Goal: Navigation & Orientation: Find specific page/section

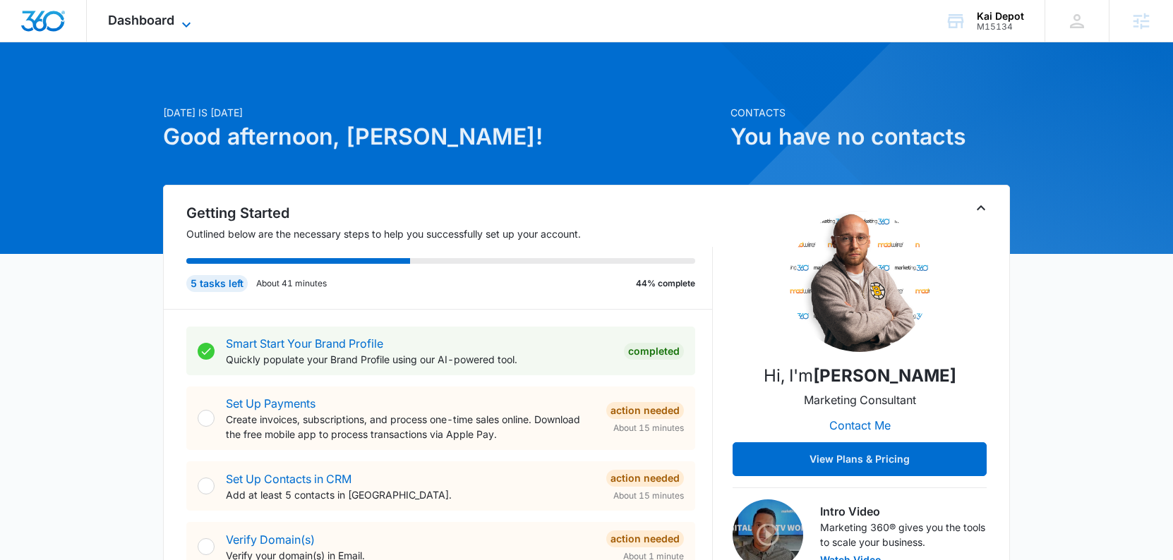
click at [135, 24] on span "Dashboard" at bounding box center [141, 20] width 66 height 15
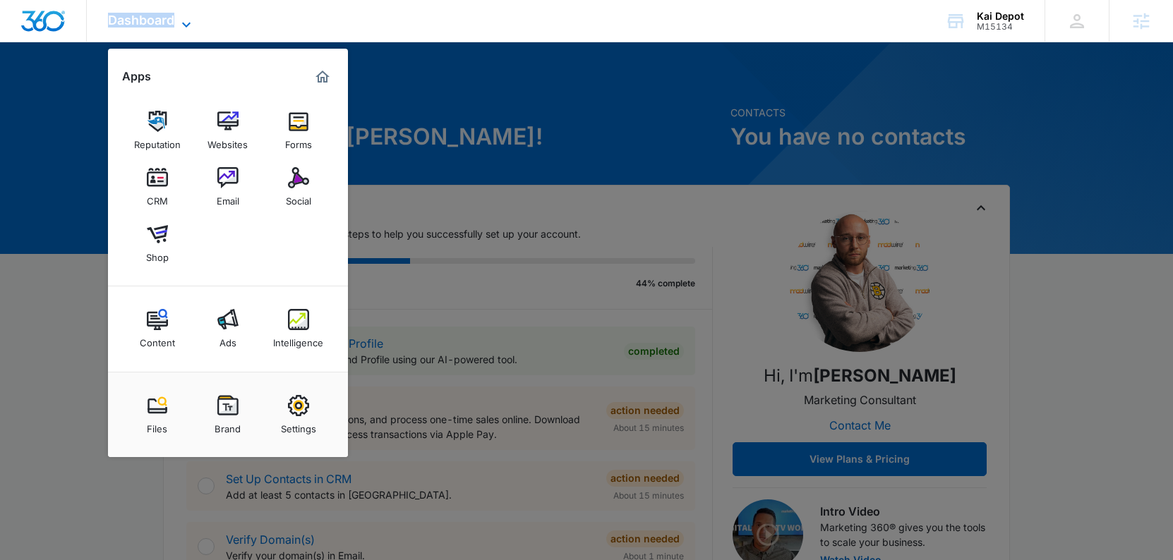
click at [135, 24] on span "Dashboard" at bounding box center [141, 20] width 66 height 15
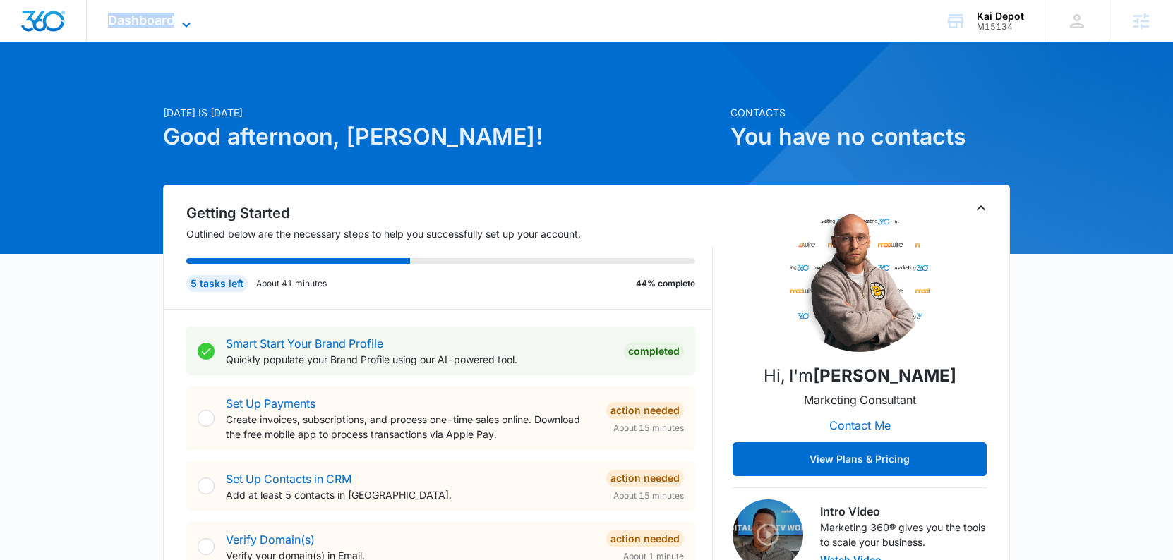
click at [152, 24] on span "Dashboard" at bounding box center [141, 20] width 66 height 15
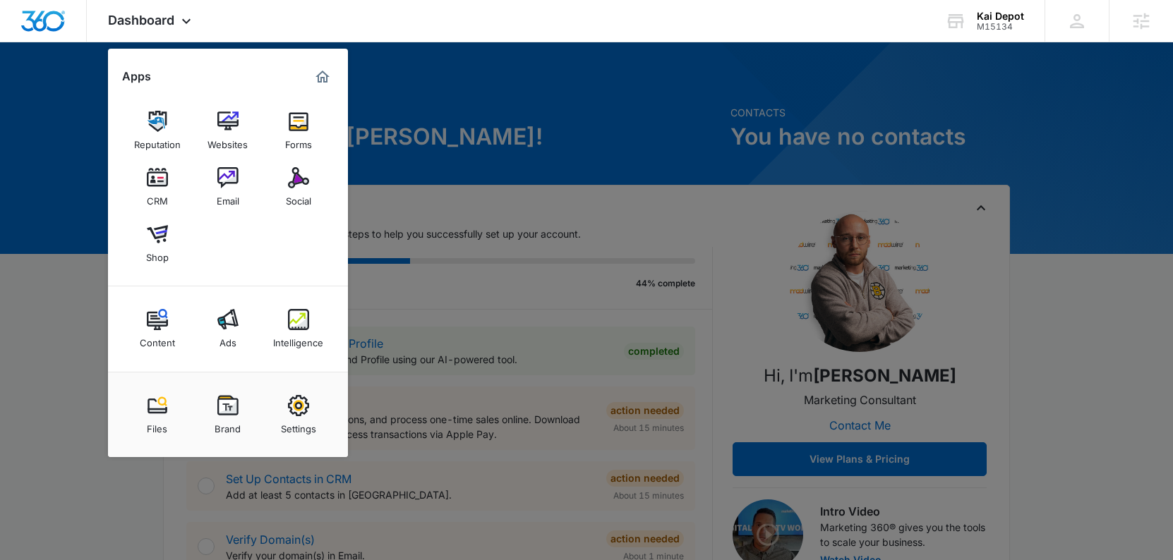
click at [589, 155] on div at bounding box center [586, 280] width 1173 height 560
